Goal: Transaction & Acquisition: Purchase product/service

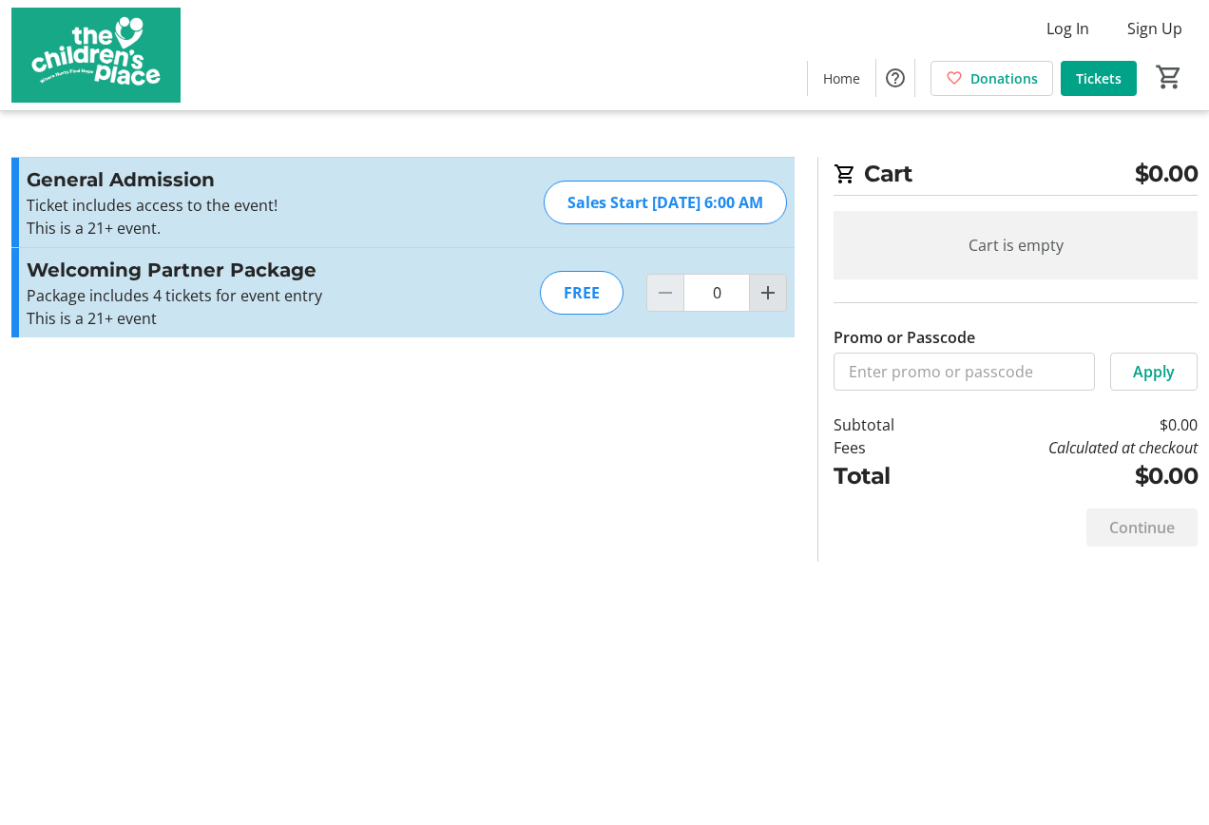
click at [763, 291] on mat-icon "Increment by one" at bounding box center [767, 292] width 23 height 23
click at [764, 291] on mat-icon "Increment by one" at bounding box center [767, 292] width 23 height 23
click at [766, 291] on mat-icon "Increment by one" at bounding box center [767, 292] width 23 height 23
click at [768, 291] on mat-icon "Increment by one" at bounding box center [767, 292] width 23 height 23
type input "4"
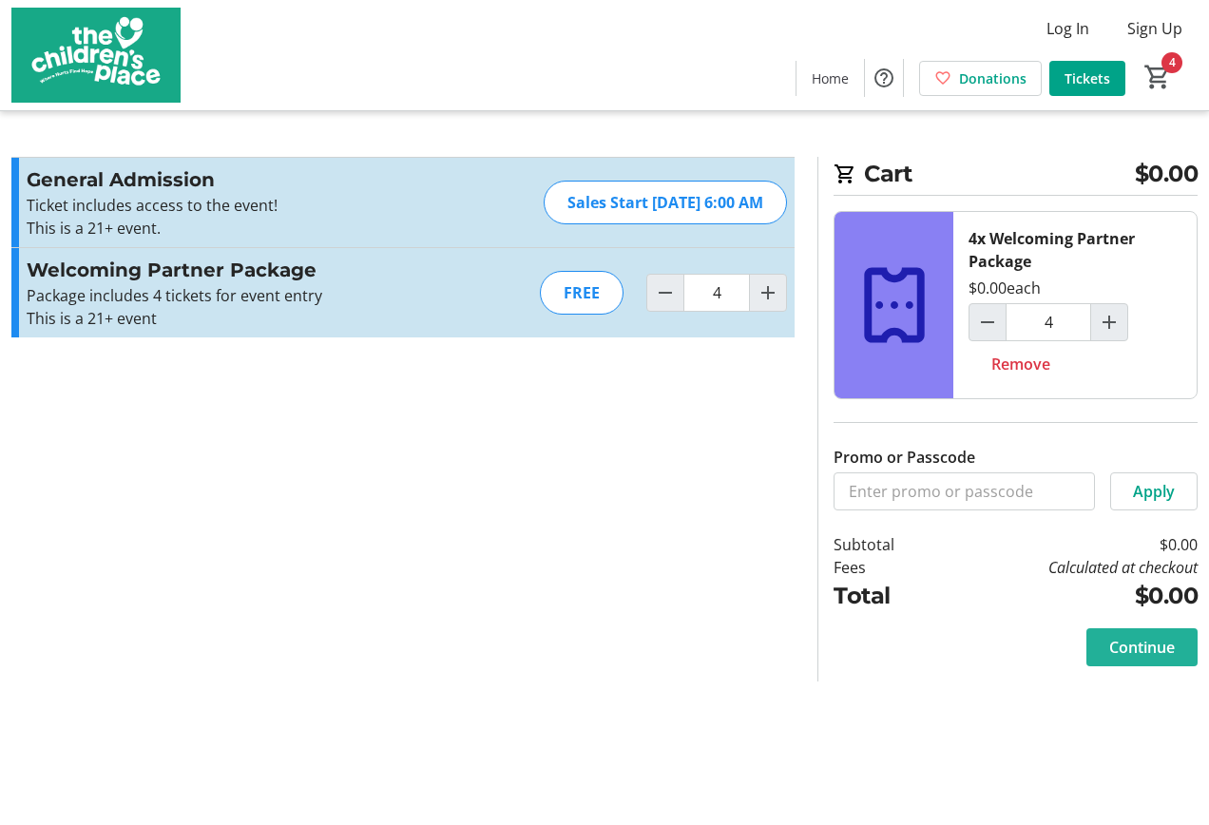
click at [1149, 639] on span "Continue" at bounding box center [1142, 647] width 66 height 23
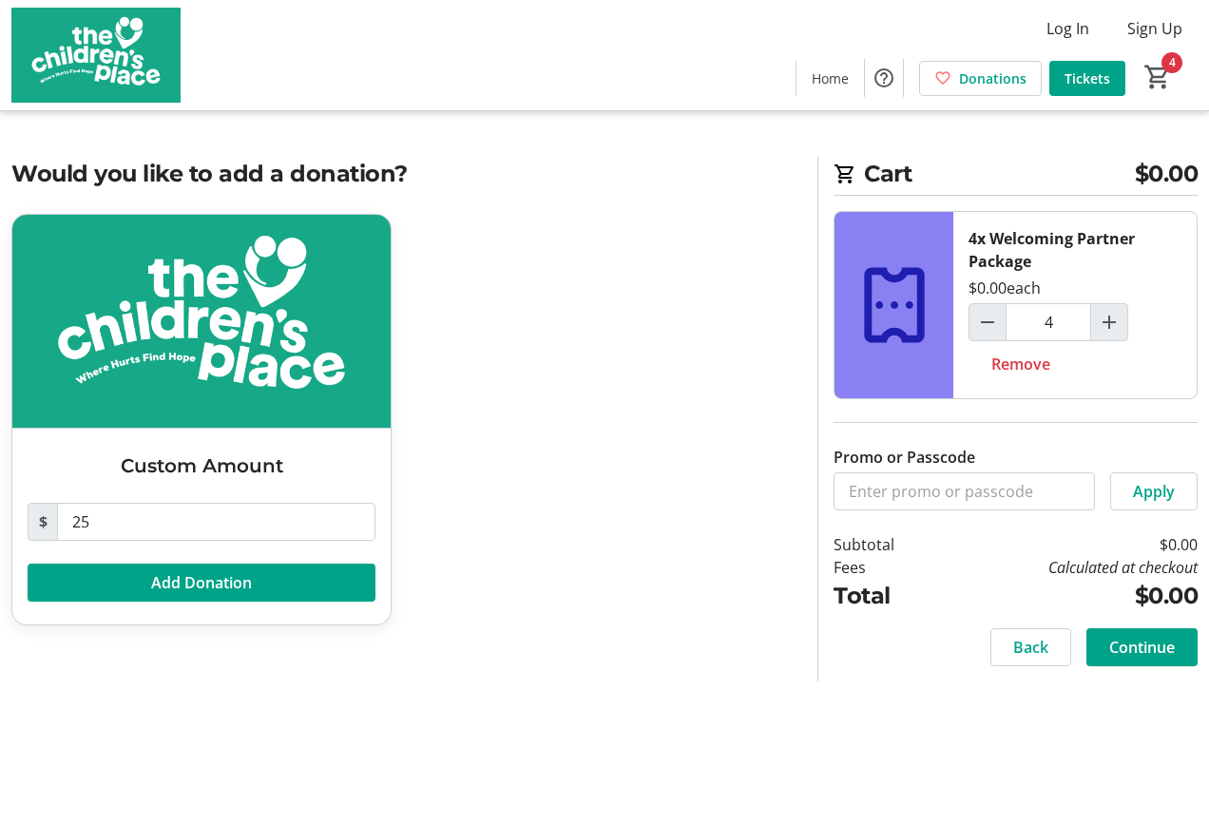
click at [661, 276] on div "Custom Amount $ 25 Add Donation" at bounding box center [403, 431] width 806 height 434
